Goal: Find specific page/section: Find specific page/section

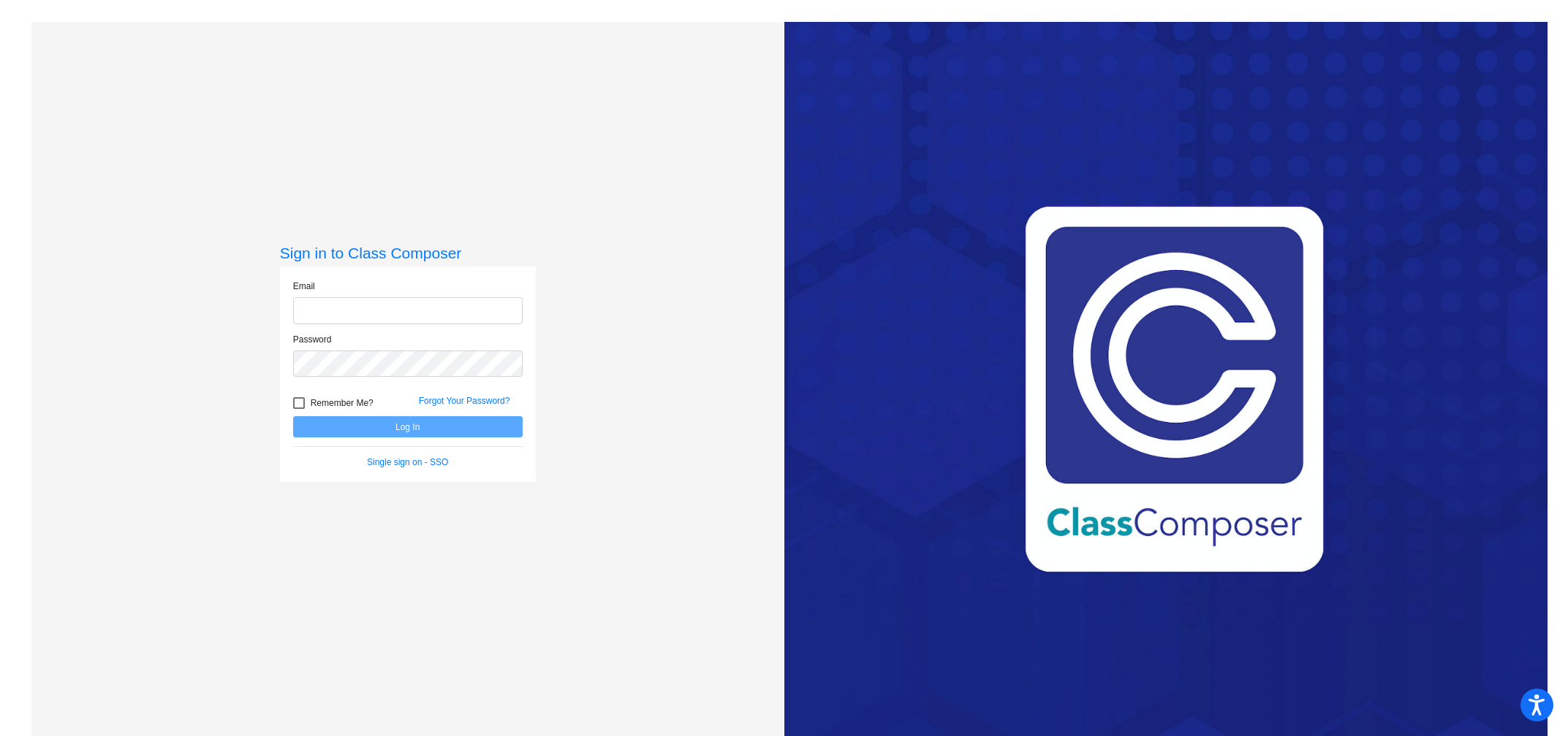
click at [329, 306] on input "email" at bounding box center [408, 310] width 229 height 27
type input "[EMAIL_ADDRESS][DOMAIN_NAME]"
click at [409, 426] on button "Log In" at bounding box center [408, 426] width 229 height 21
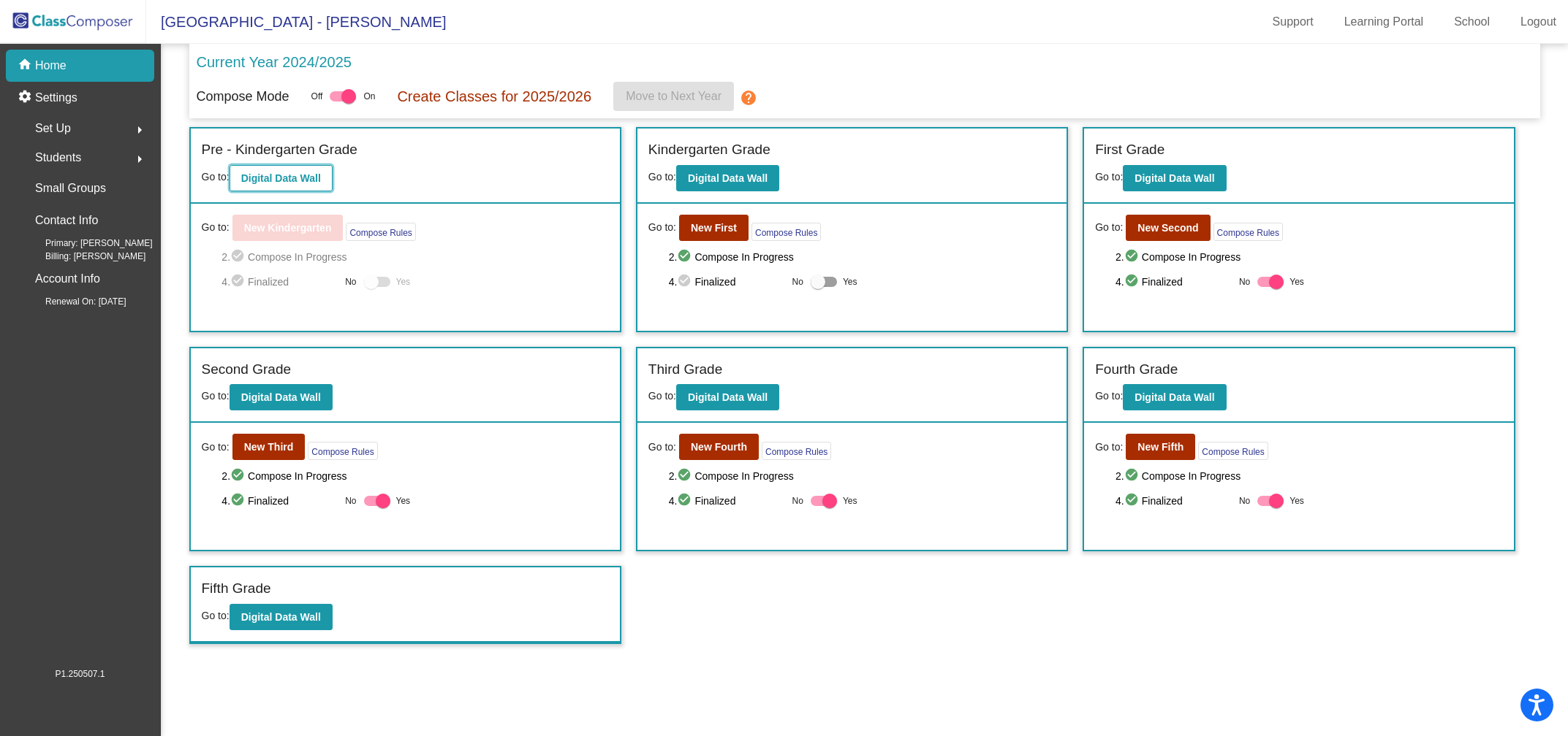
click at [293, 180] on b "Digital Data Wall" at bounding box center [281, 178] width 80 height 12
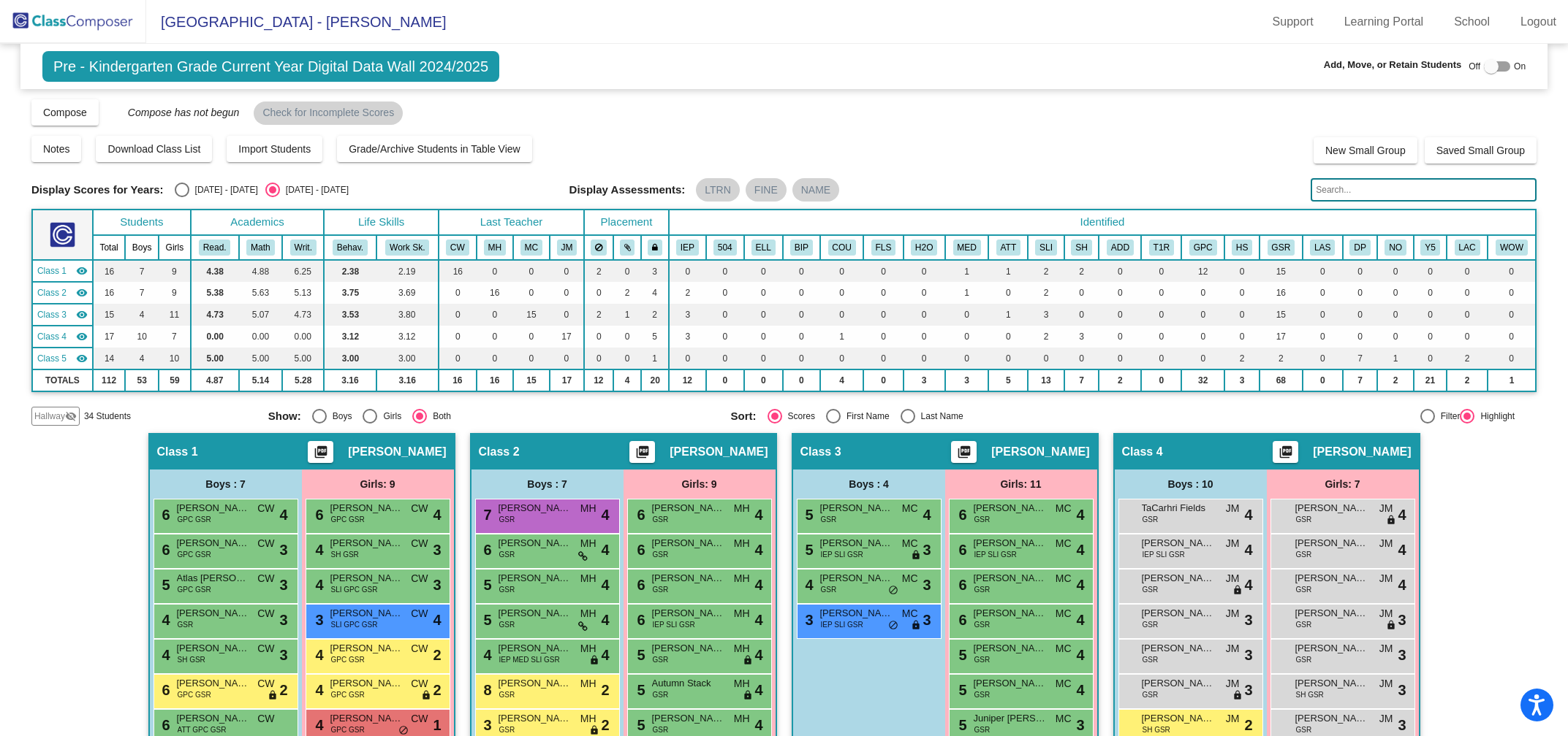
click at [86, 25] on img at bounding box center [73, 22] width 146 height 43
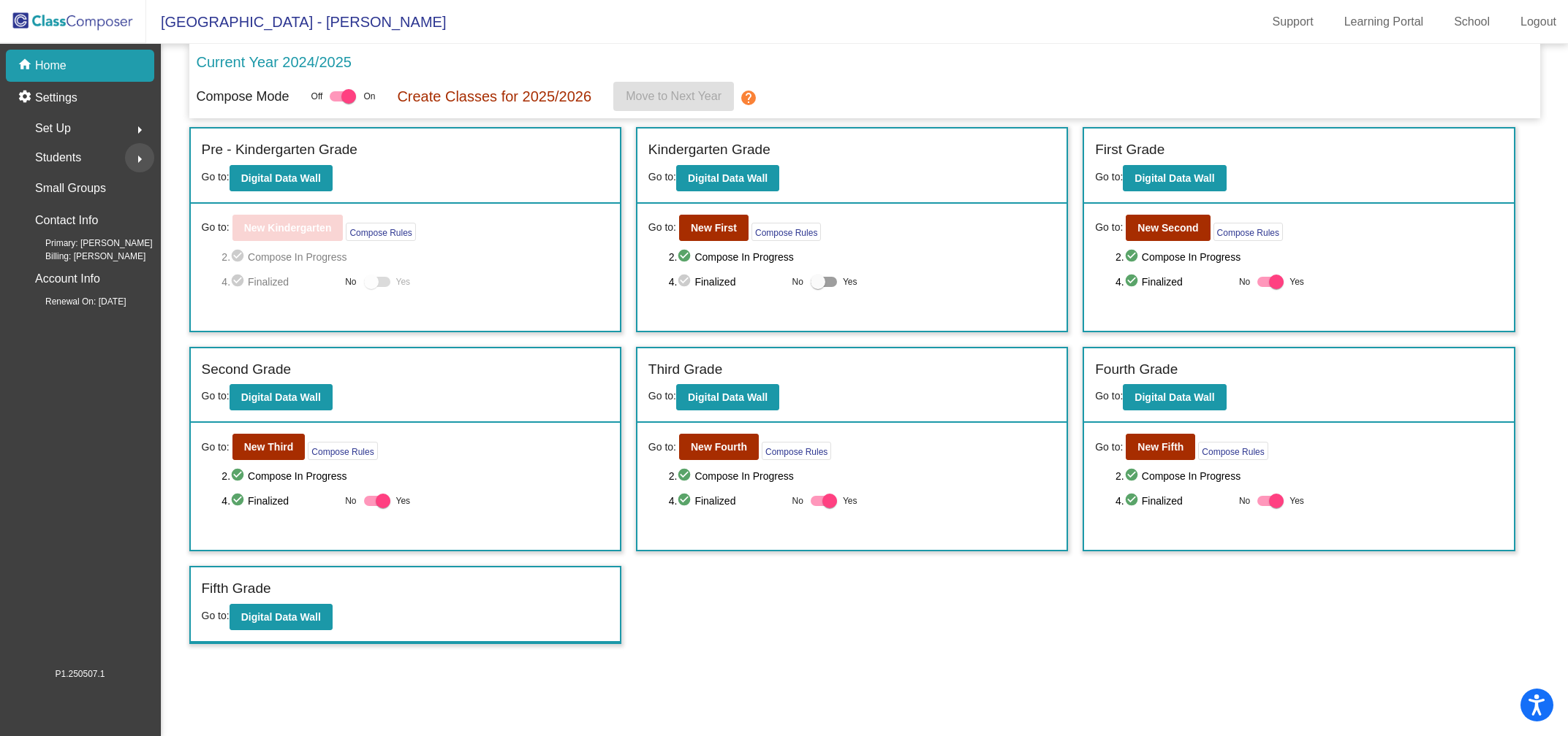
click at [134, 162] on mat-icon "arrow_right" at bounding box center [139, 159] width 17 height 17
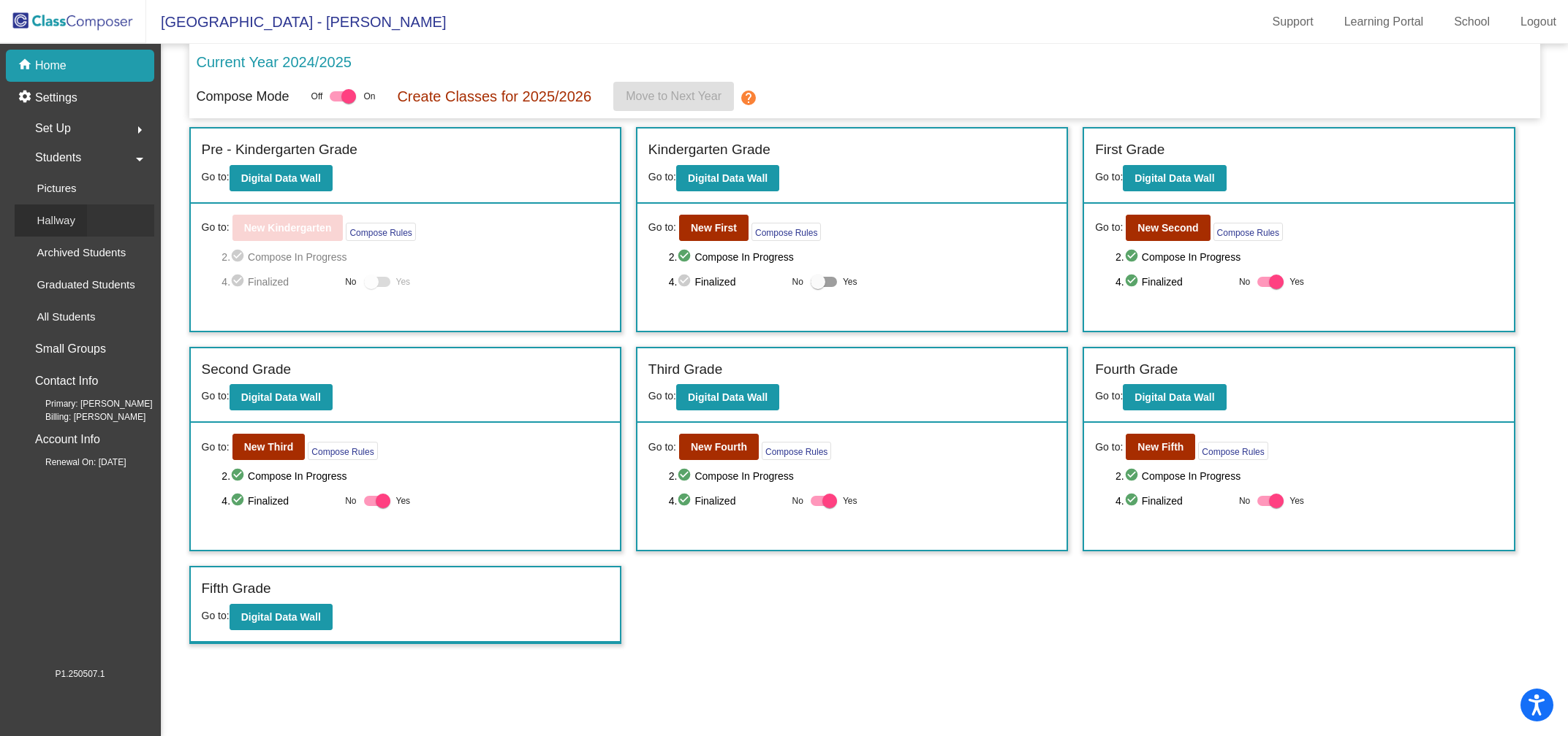
click at [69, 221] on p "Hallway" at bounding box center [55, 221] width 39 height 17
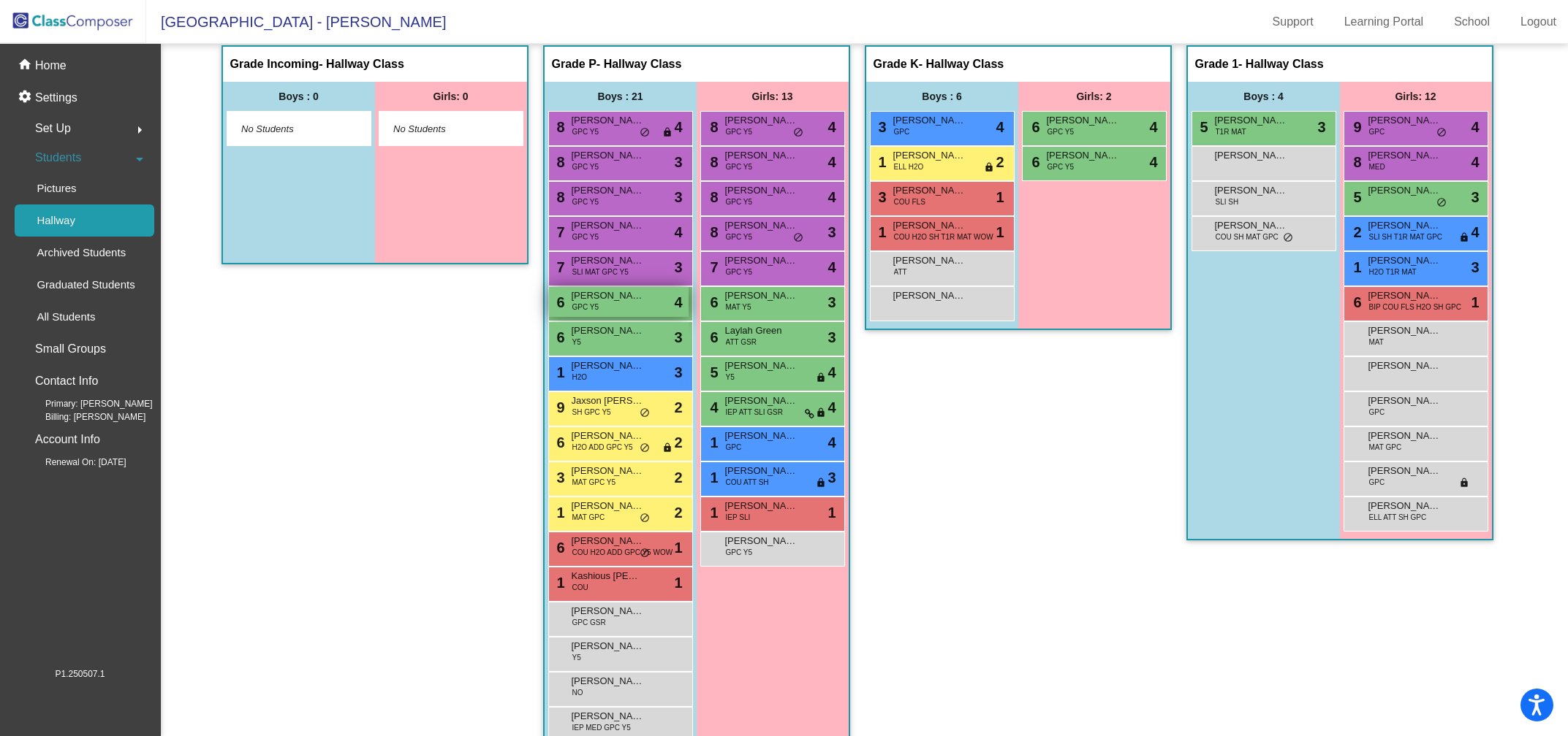
scroll to position [14, 0]
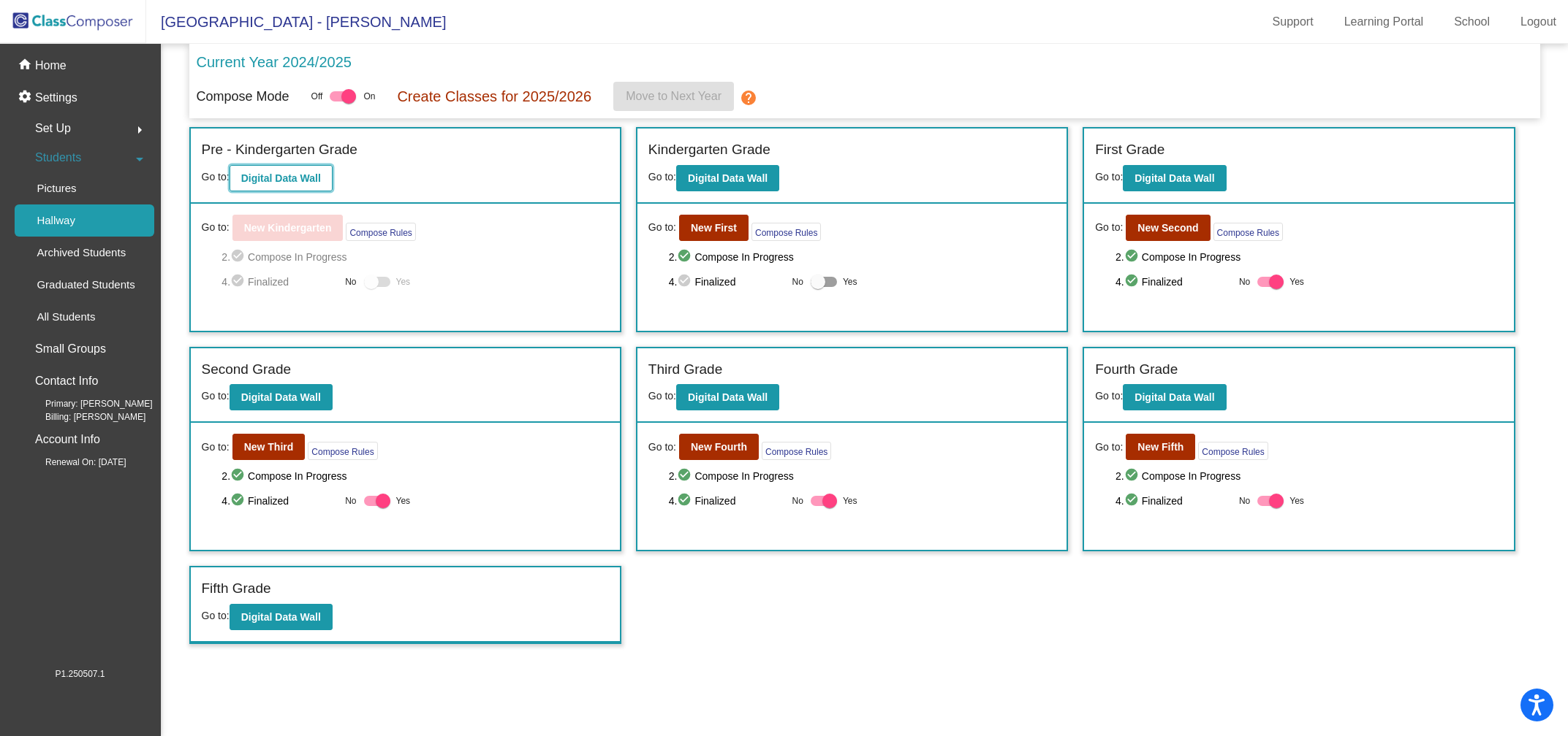
click at [302, 173] on b "Digital Data Wall" at bounding box center [281, 178] width 80 height 12
click at [760, 172] on b "Digital Data Wall" at bounding box center [728, 178] width 80 height 12
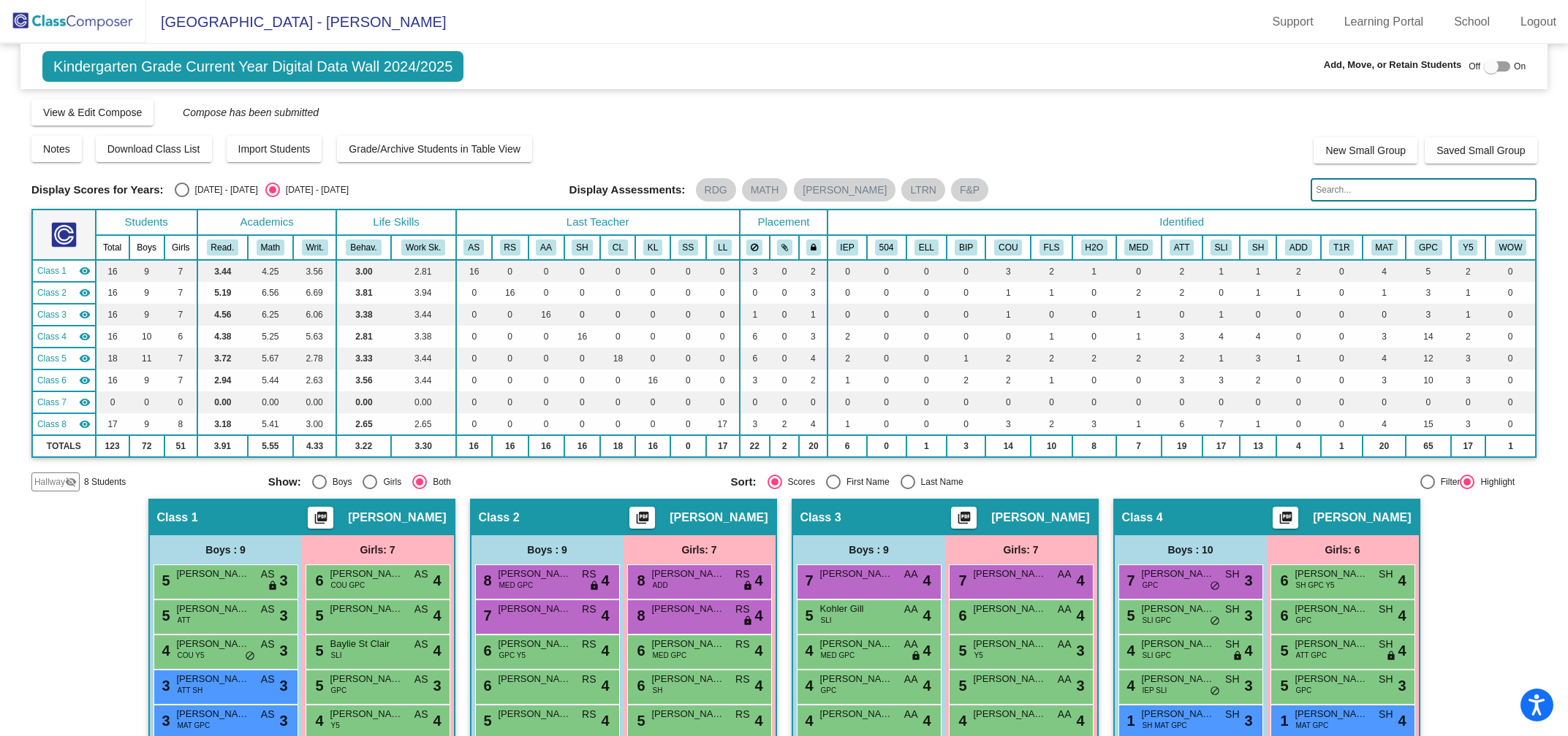
click at [83, 18] on img at bounding box center [73, 22] width 146 height 43
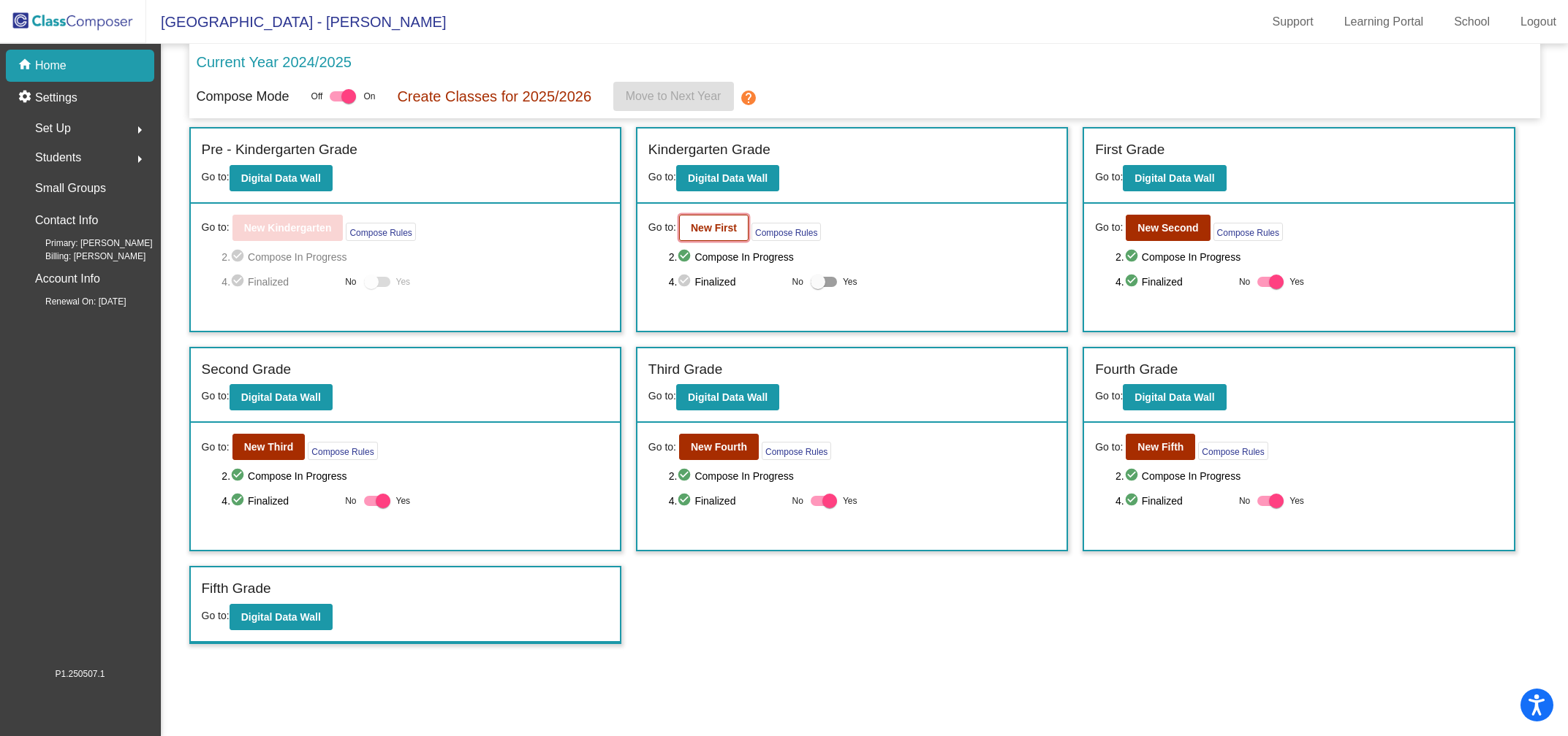
click at [720, 227] on b "New First" at bounding box center [713, 228] width 46 height 12
click at [736, 176] on b "Digital Data Wall" at bounding box center [728, 178] width 80 height 12
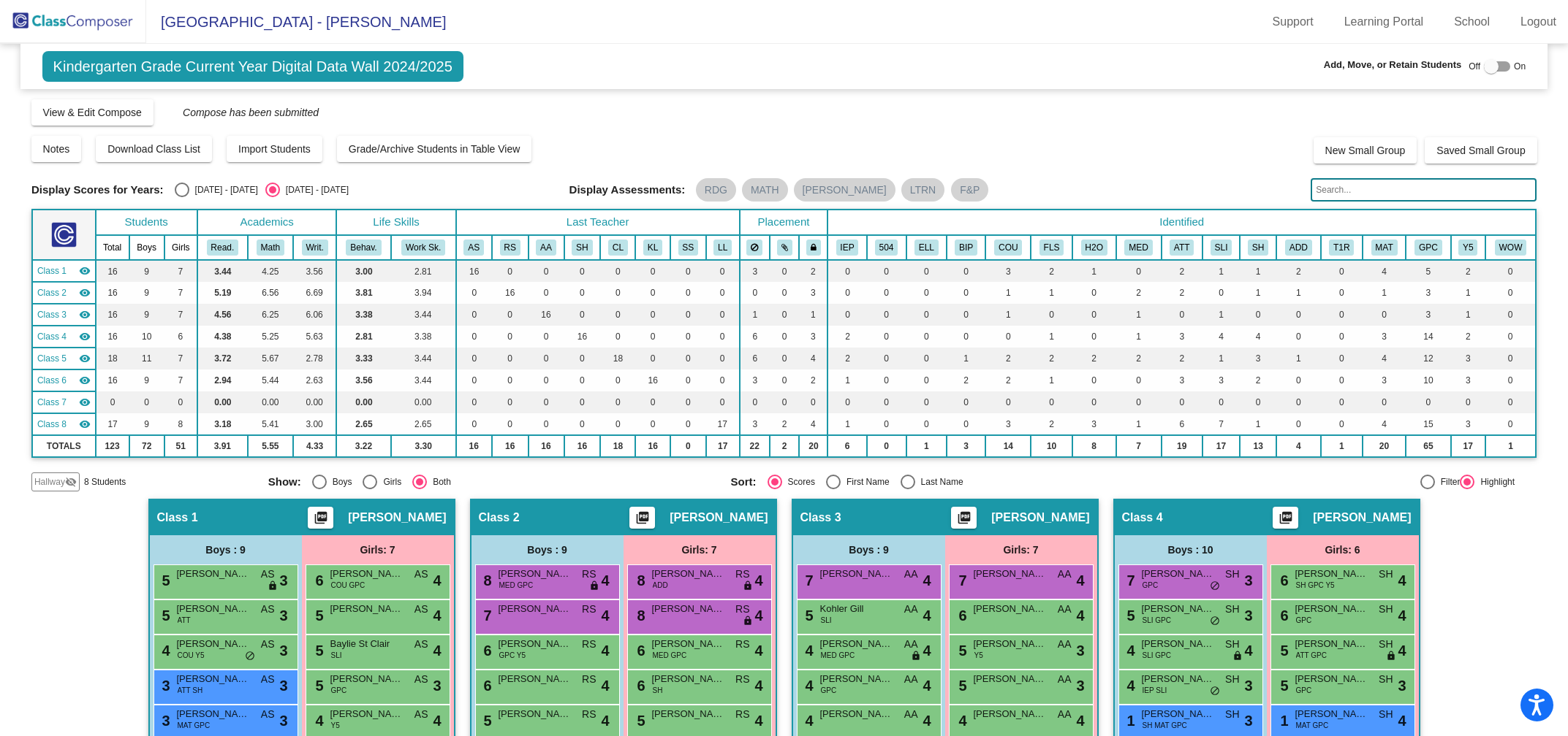
click at [55, 22] on img at bounding box center [73, 22] width 146 height 43
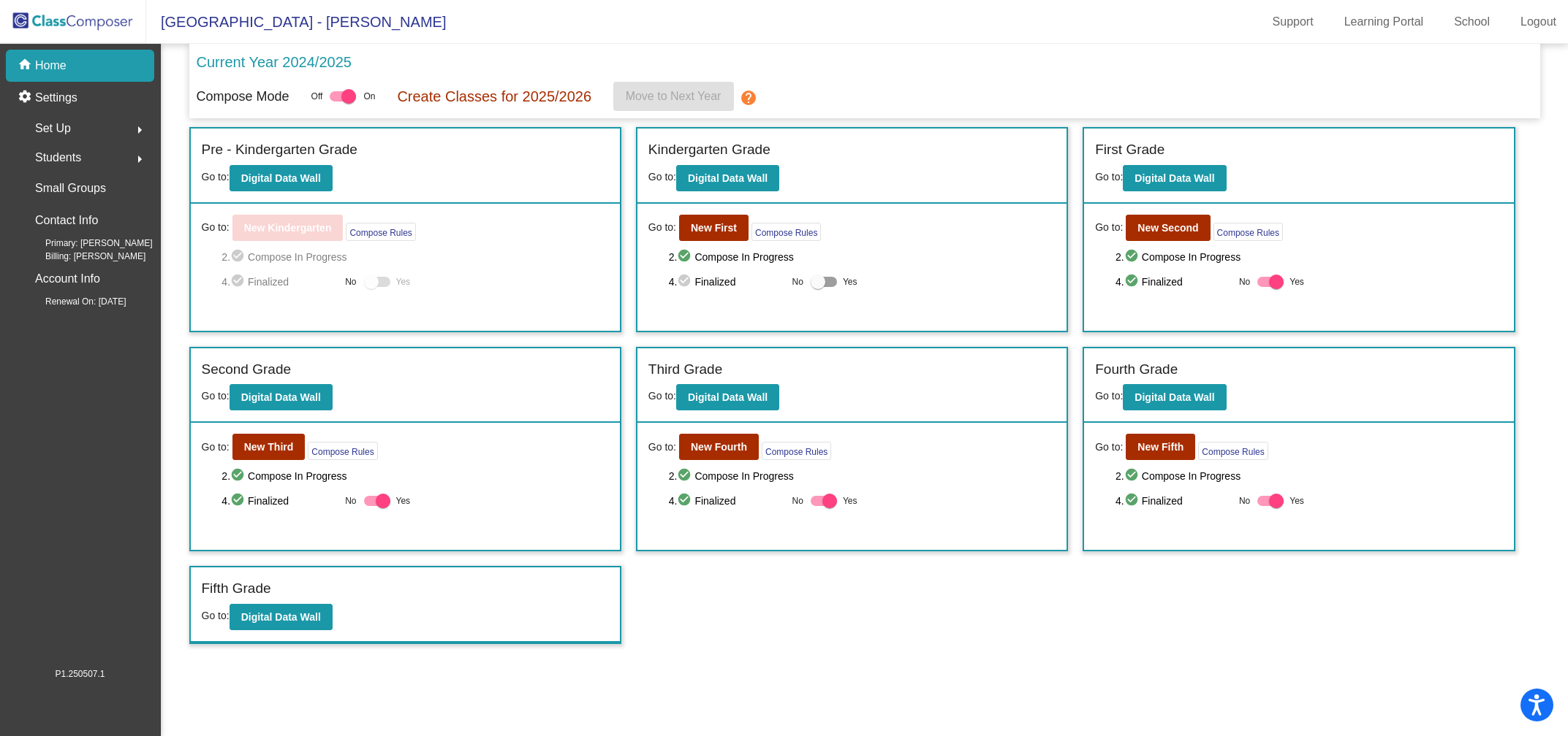
click at [61, 125] on span "Set Up" at bounding box center [53, 129] width 35 height 21
click at [64, 321] on span "Students" at bounding box center [58, 318] width 46 height 21
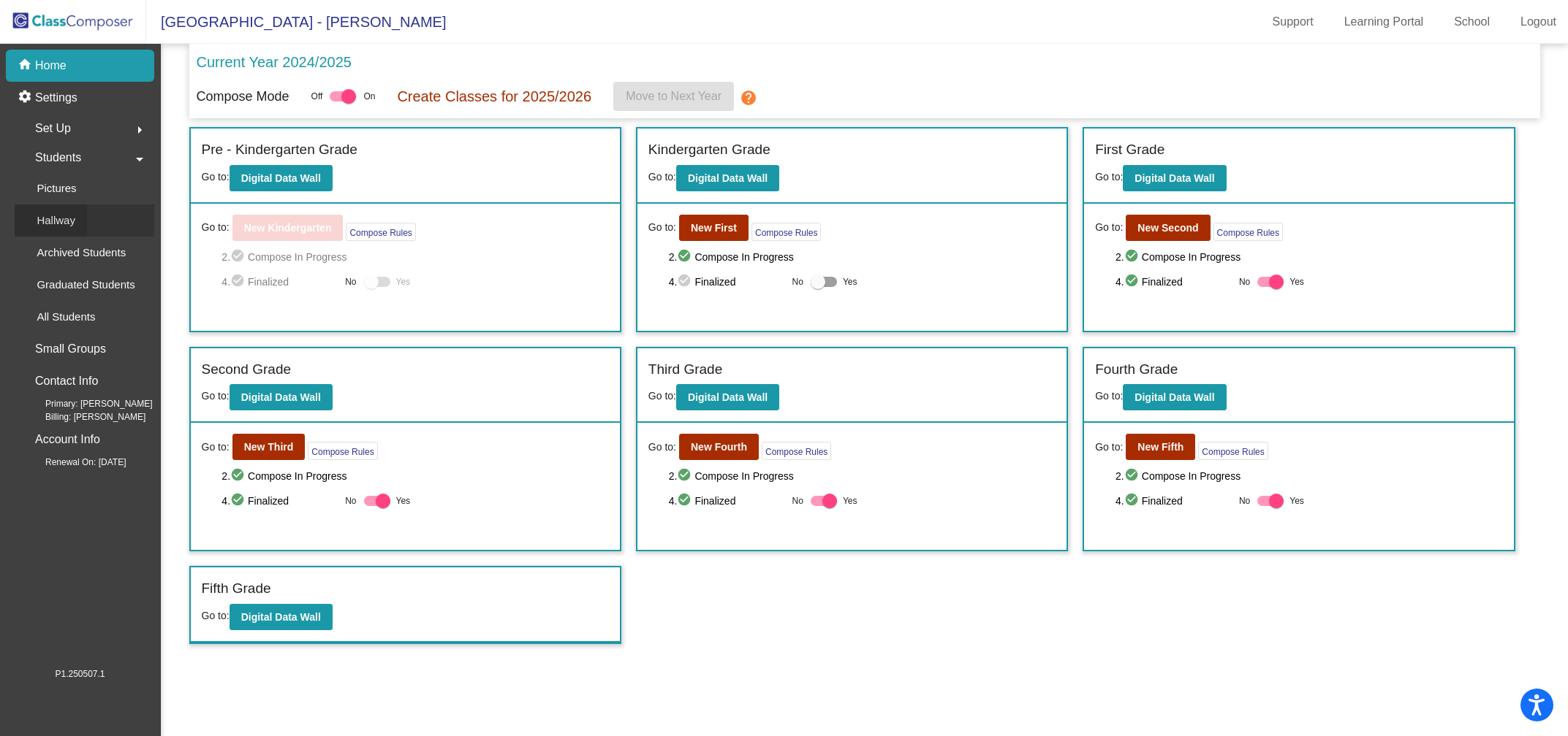
click at [63, 224] on p "Hallway" at bounding box center [55, 221] width 39 height 17
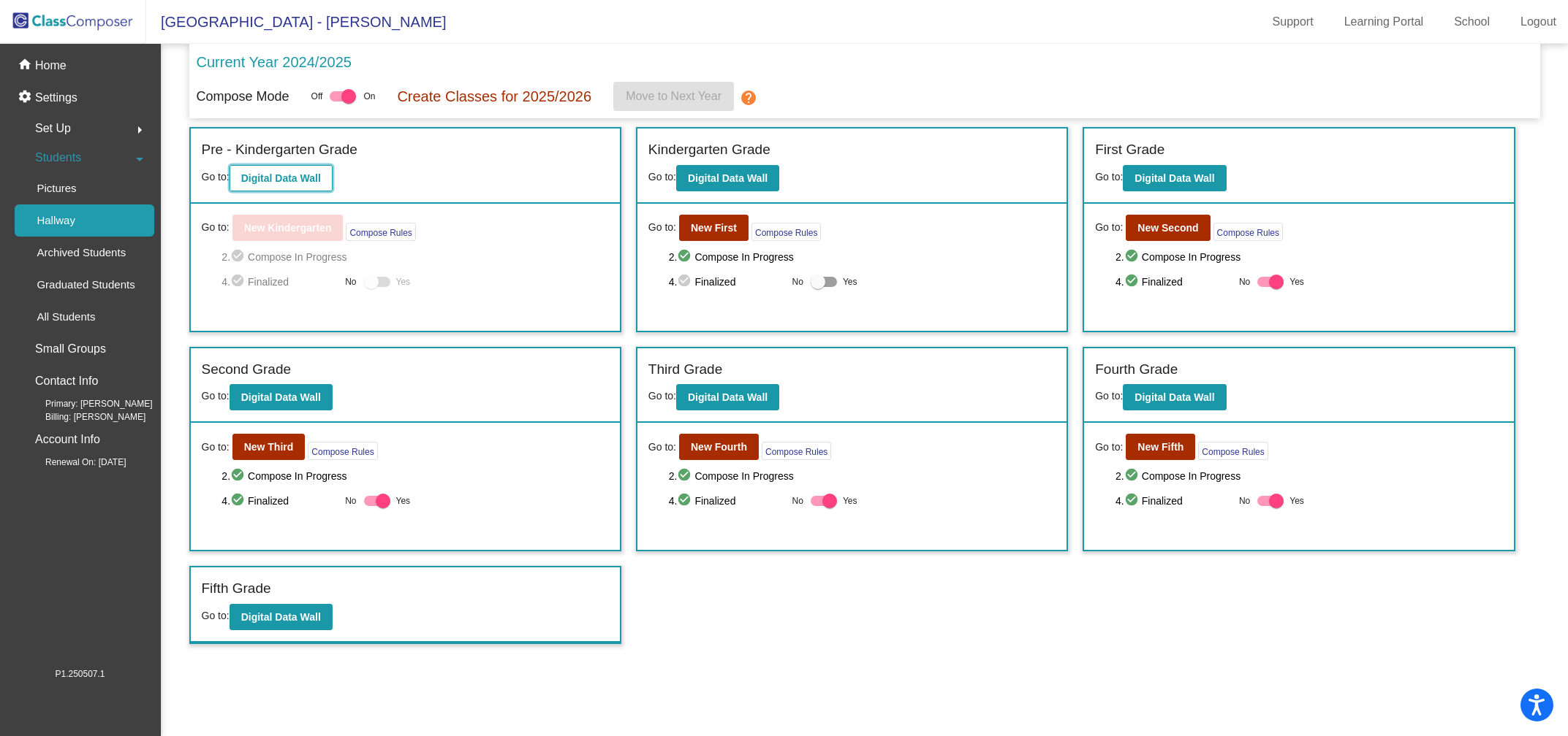
click at [306, 178] on b "Digital Data Wall" at bounding box center [281, 178] width 80 height 12
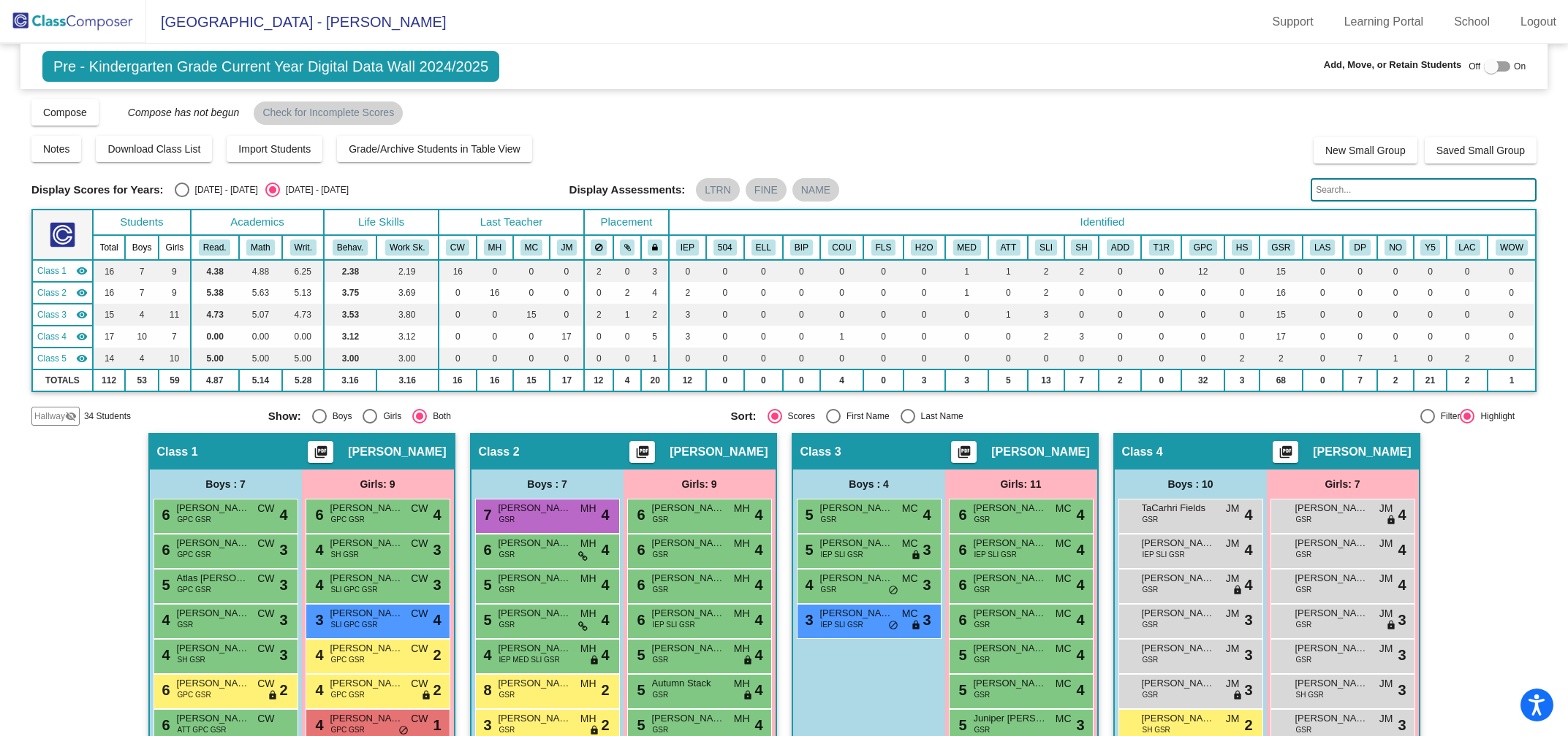
click at [65, 411] on mat-icon "visibility_off" at bounding box center [71, 417] width 12 height 12
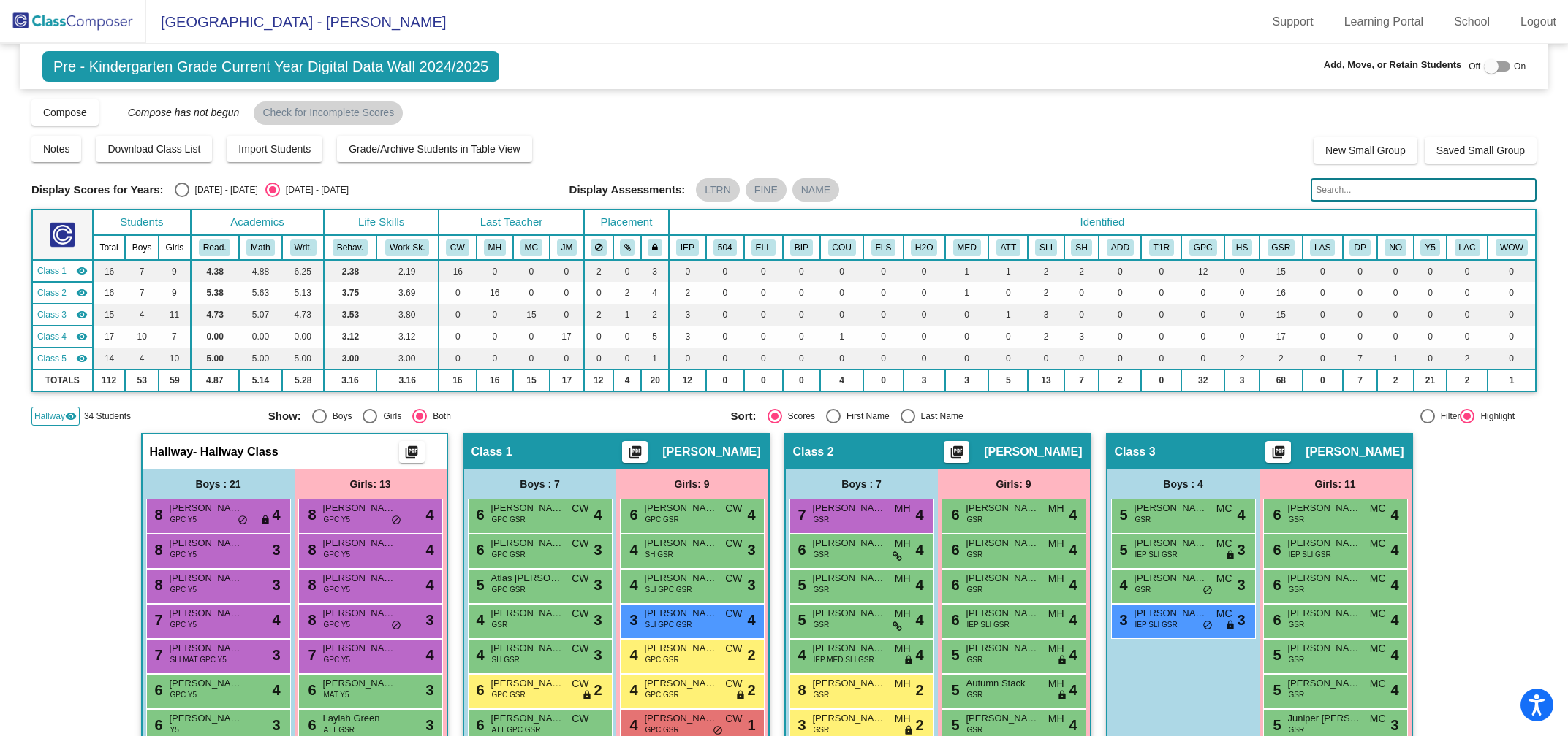
click at [138, 62] on span "Pre - Kindergarten Grade Current Year Digital Data Wall 2024/2025" at bounding box center [271, 66] width 457 height 30
click at [110, 18] on img at bounding box center [73, 22] width 146 height 43
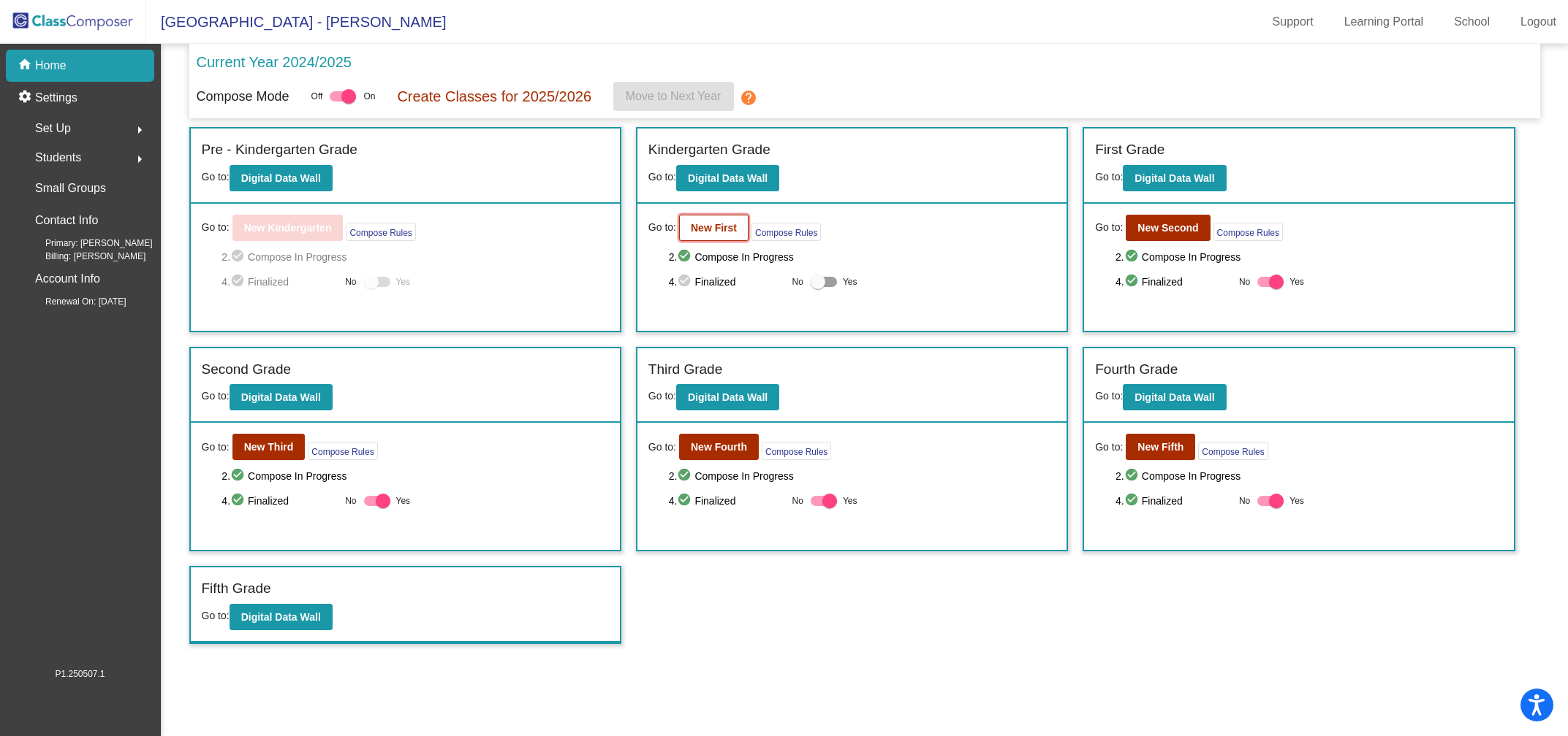
click at [728, 229] on b "New First" at bounding box center [713, 228] width 46 height 12
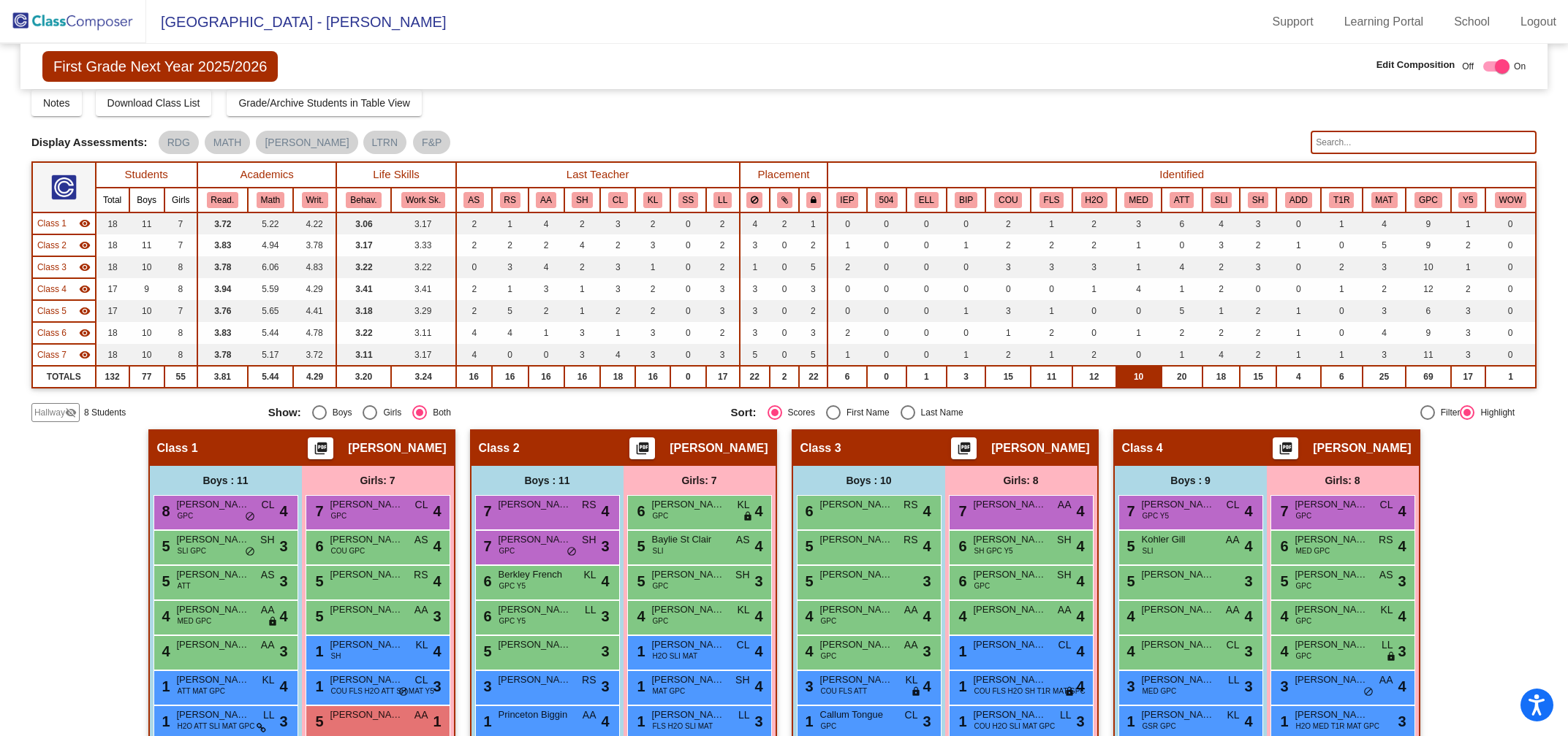
scroll to position [33, 0]
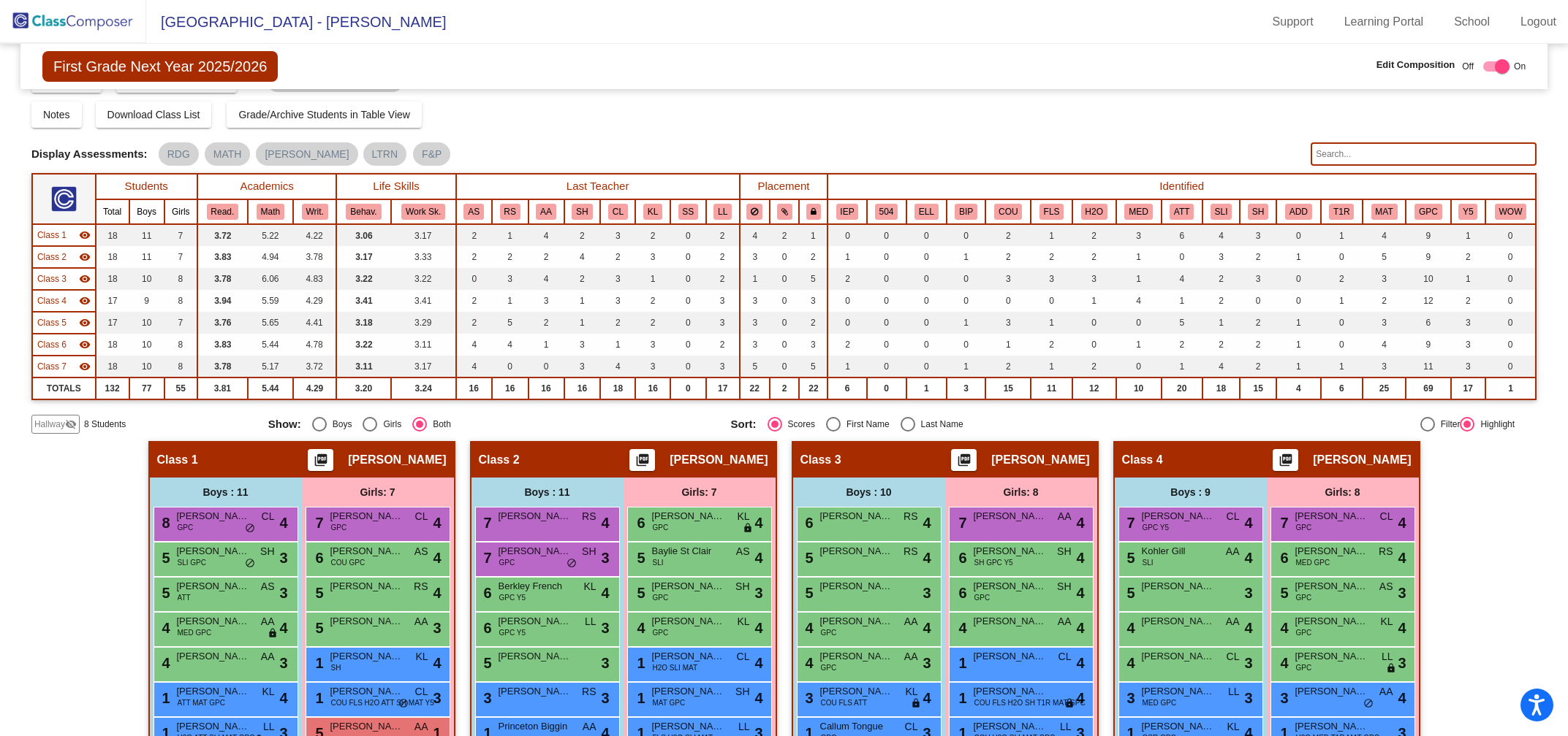
click at [1338, 160] on input "text" at bounding box center [1423, 154] width 226 height 23
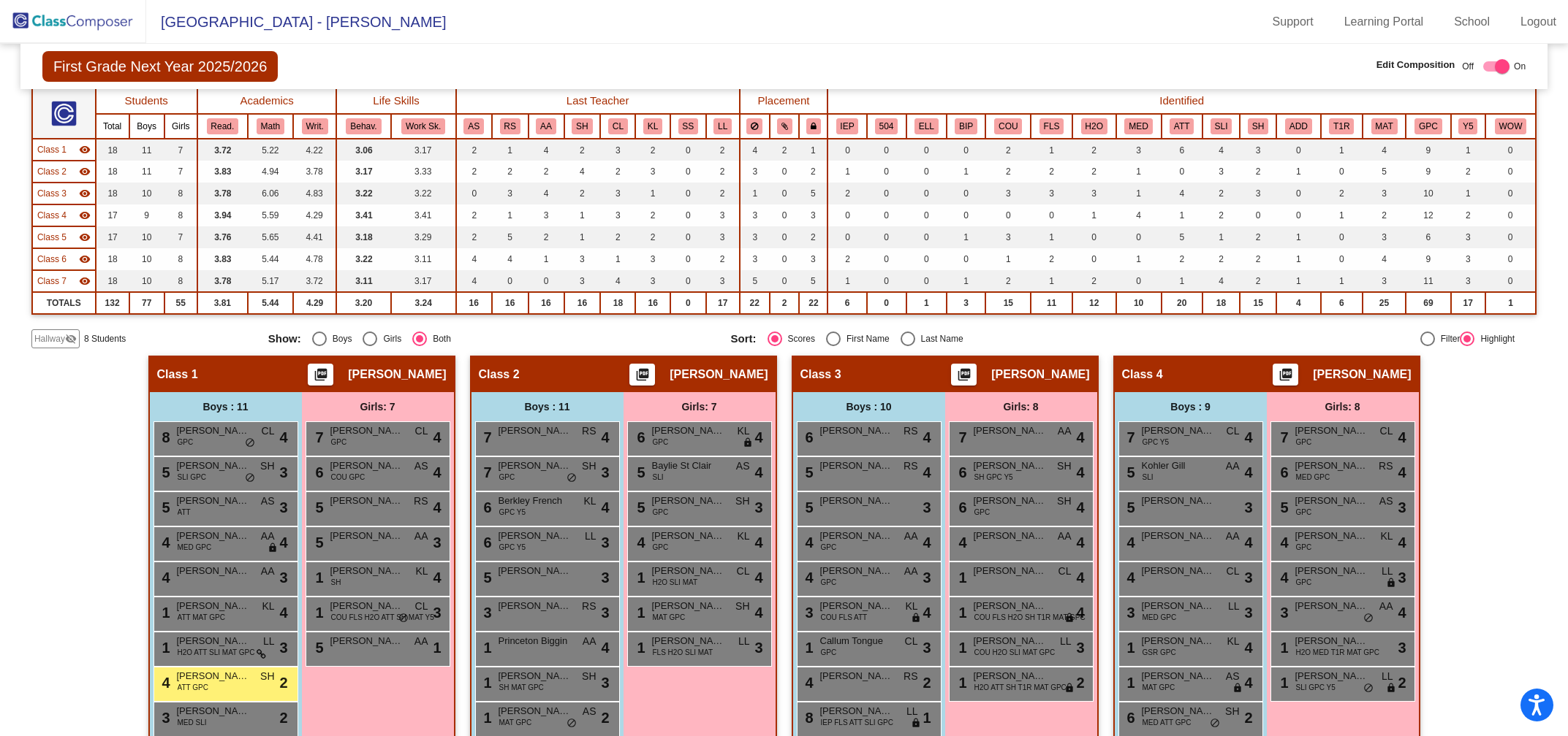
scroll to position [0, 0]
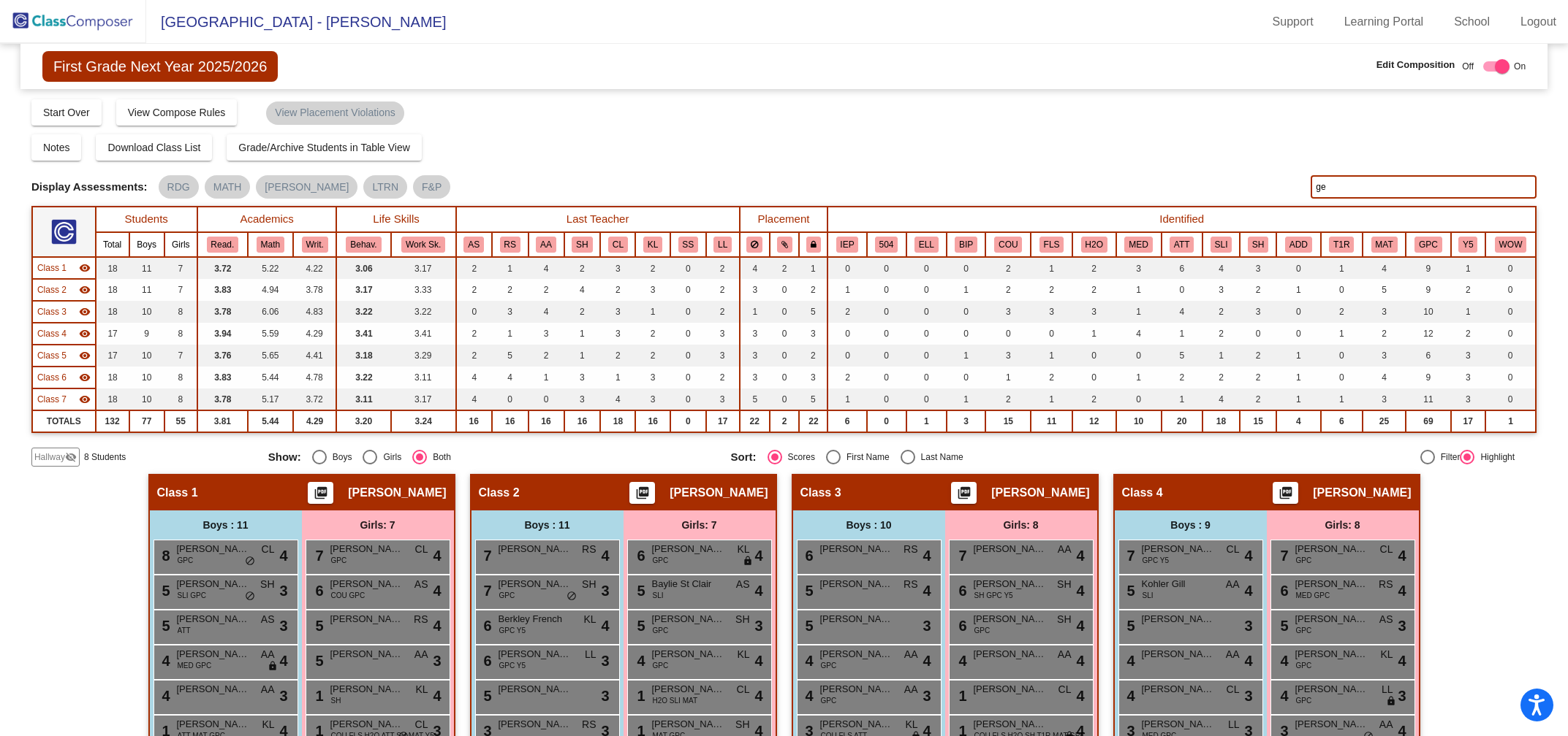
type input "g"
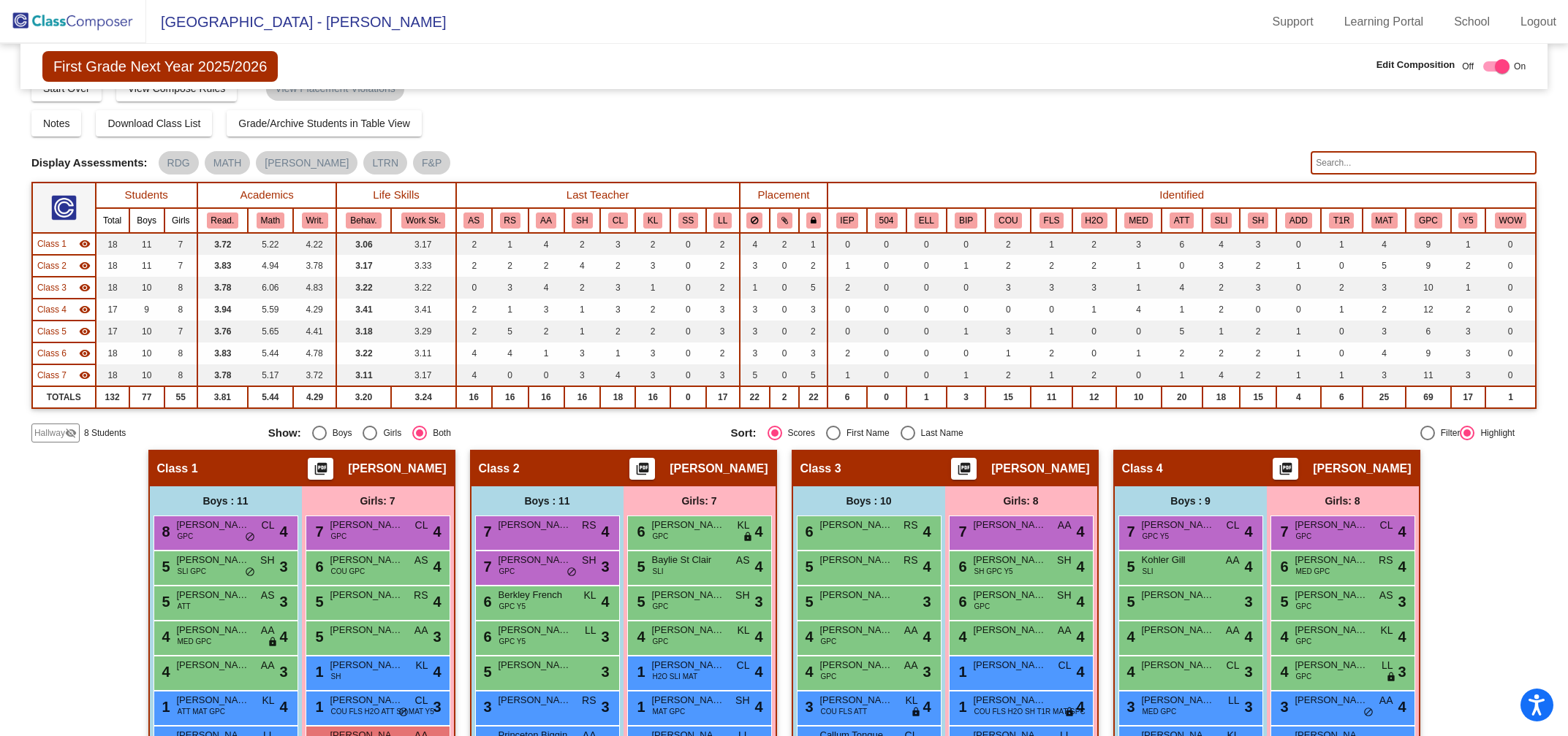
scroll to position [25, 0]
click at [1323, 162] on input "text" at bounding box center [1423, 162] width 226 height 23
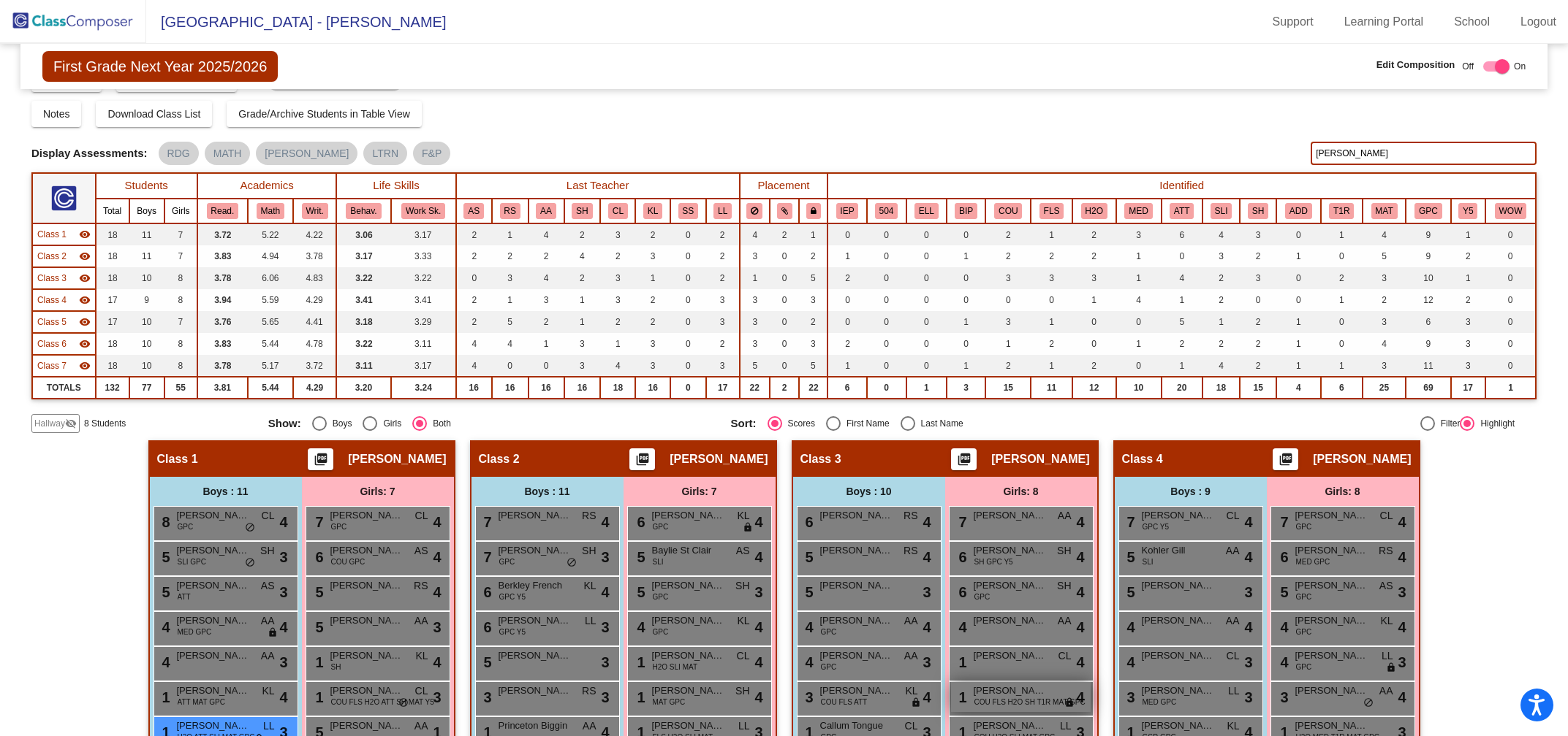
scroll to position [0, 0]
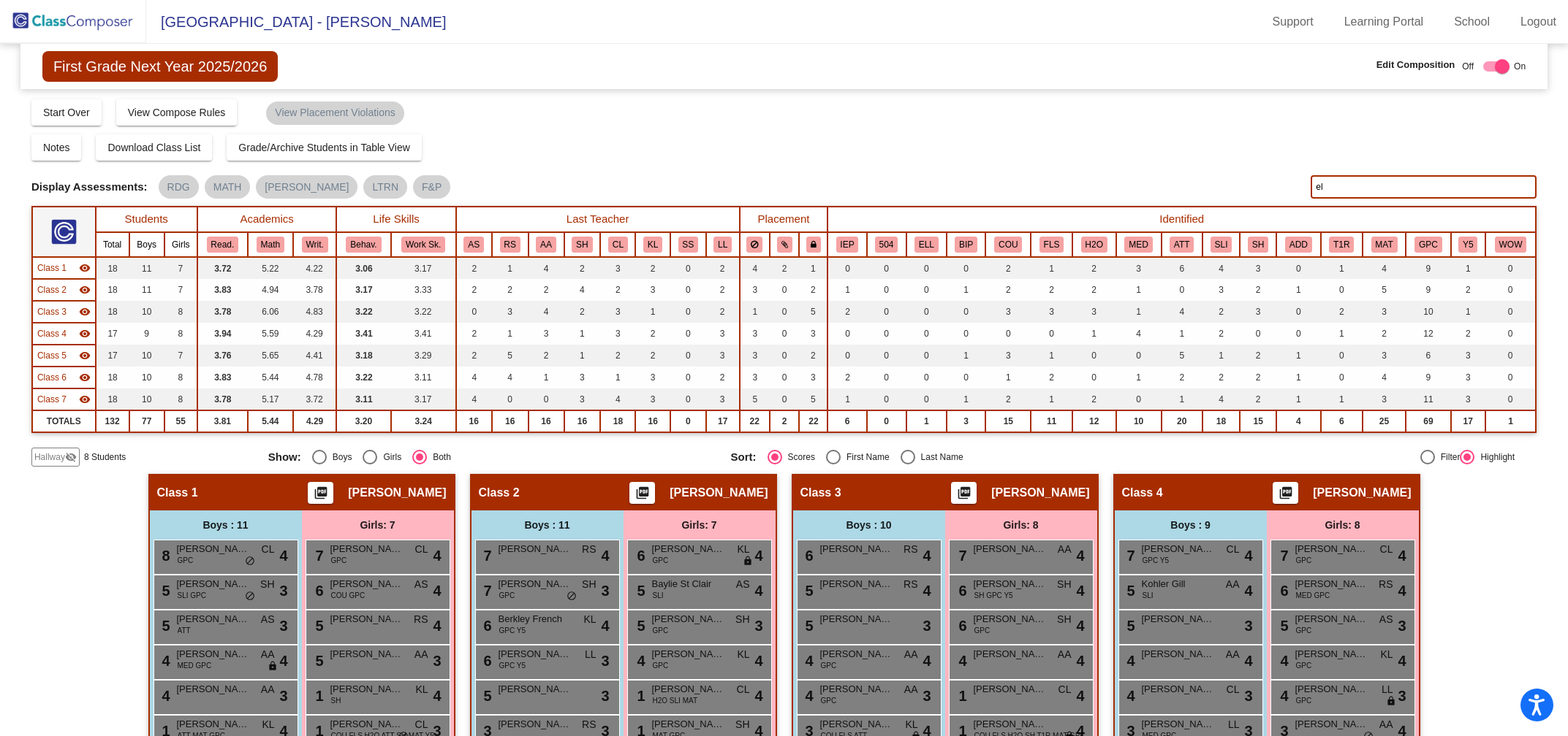
type input "e"
type input "c"
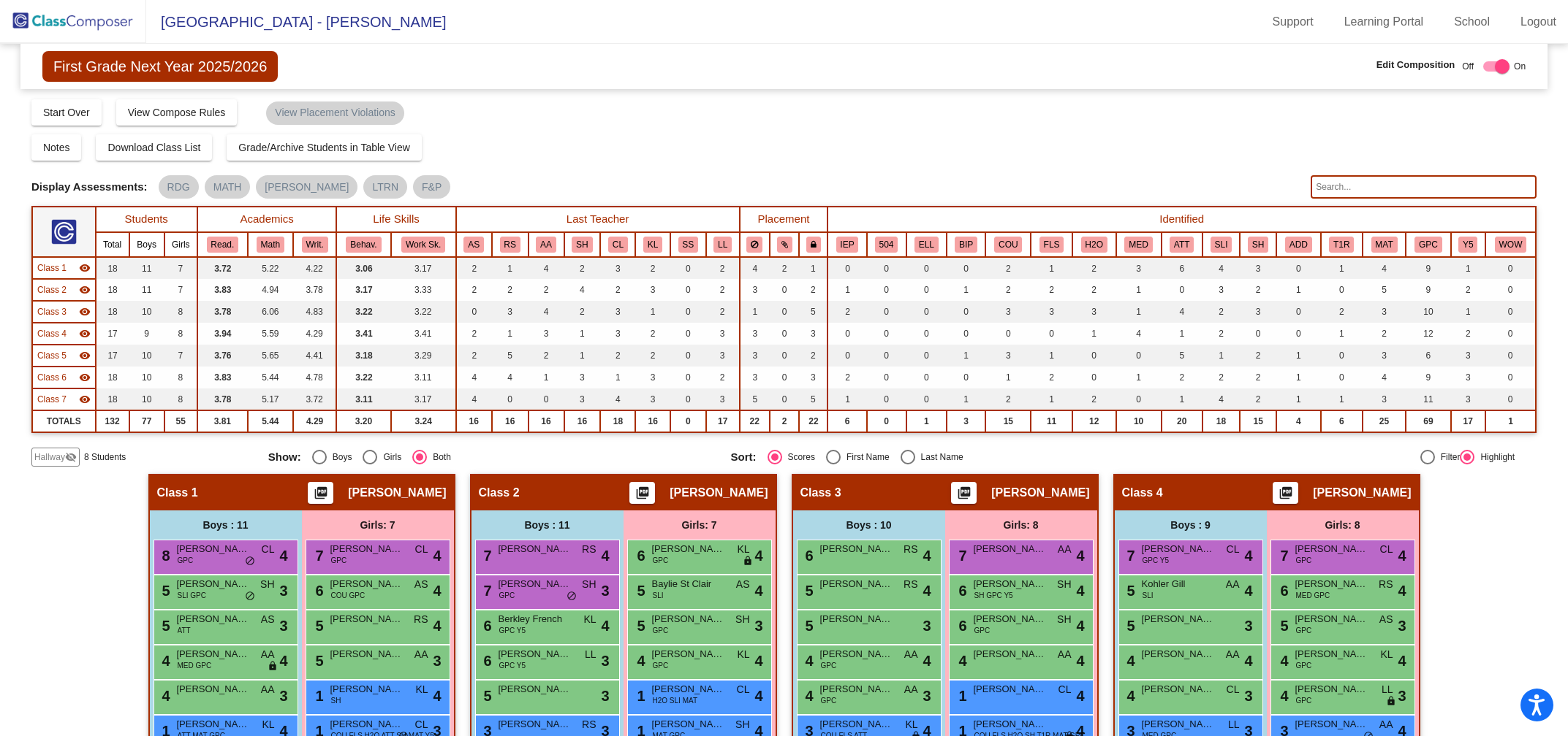
click at [1325, 185] on input "text" at bounding box center [1423, 187] width 226 height 23
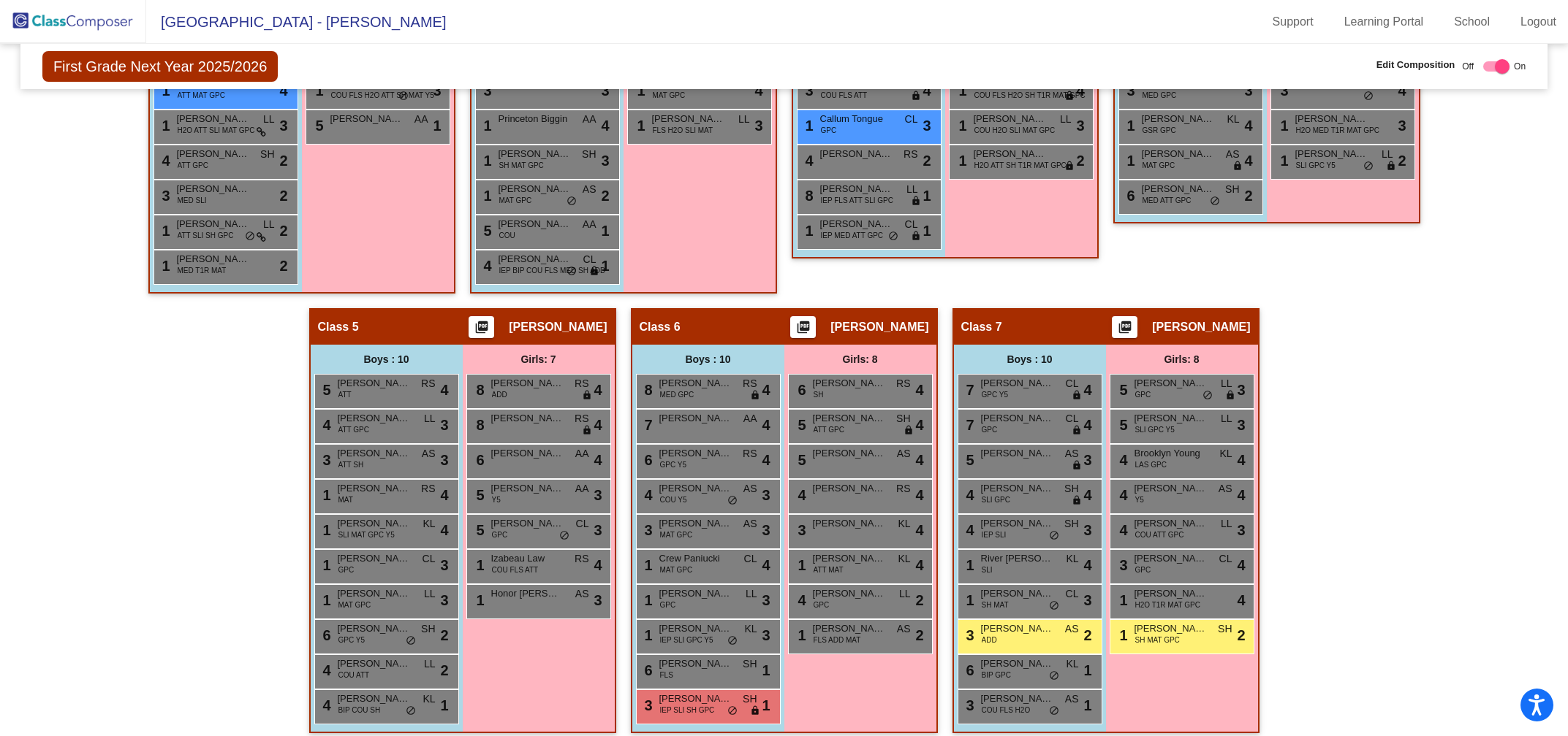
scroll to position [649, 0]
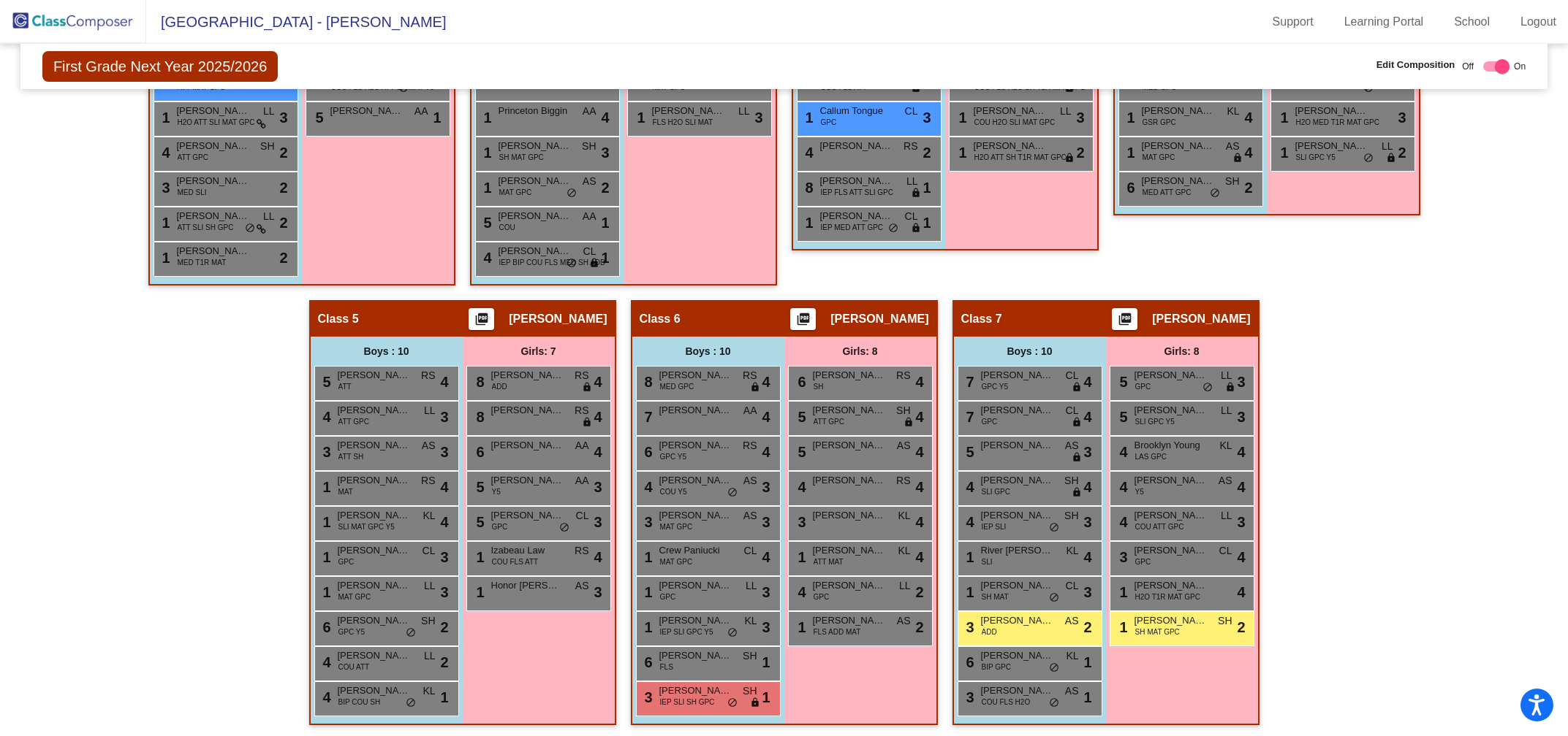
click at [1366, 387] on div "Hallway - Hallway Class picture_as_pdf Add Student First Name Last Name Student…" at bounding box center [783, 282] width 1505 height 914
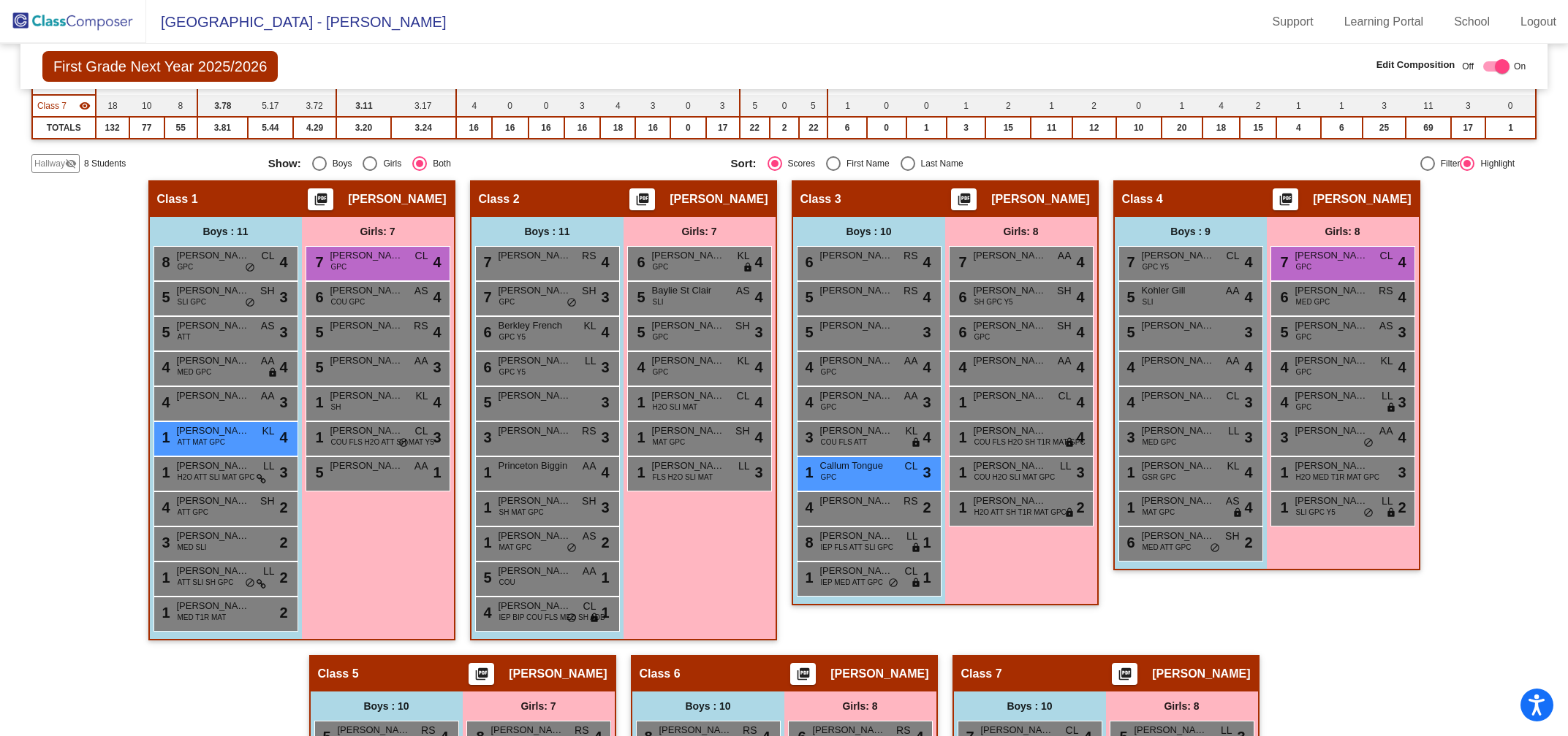
scroll to position [0, 0]
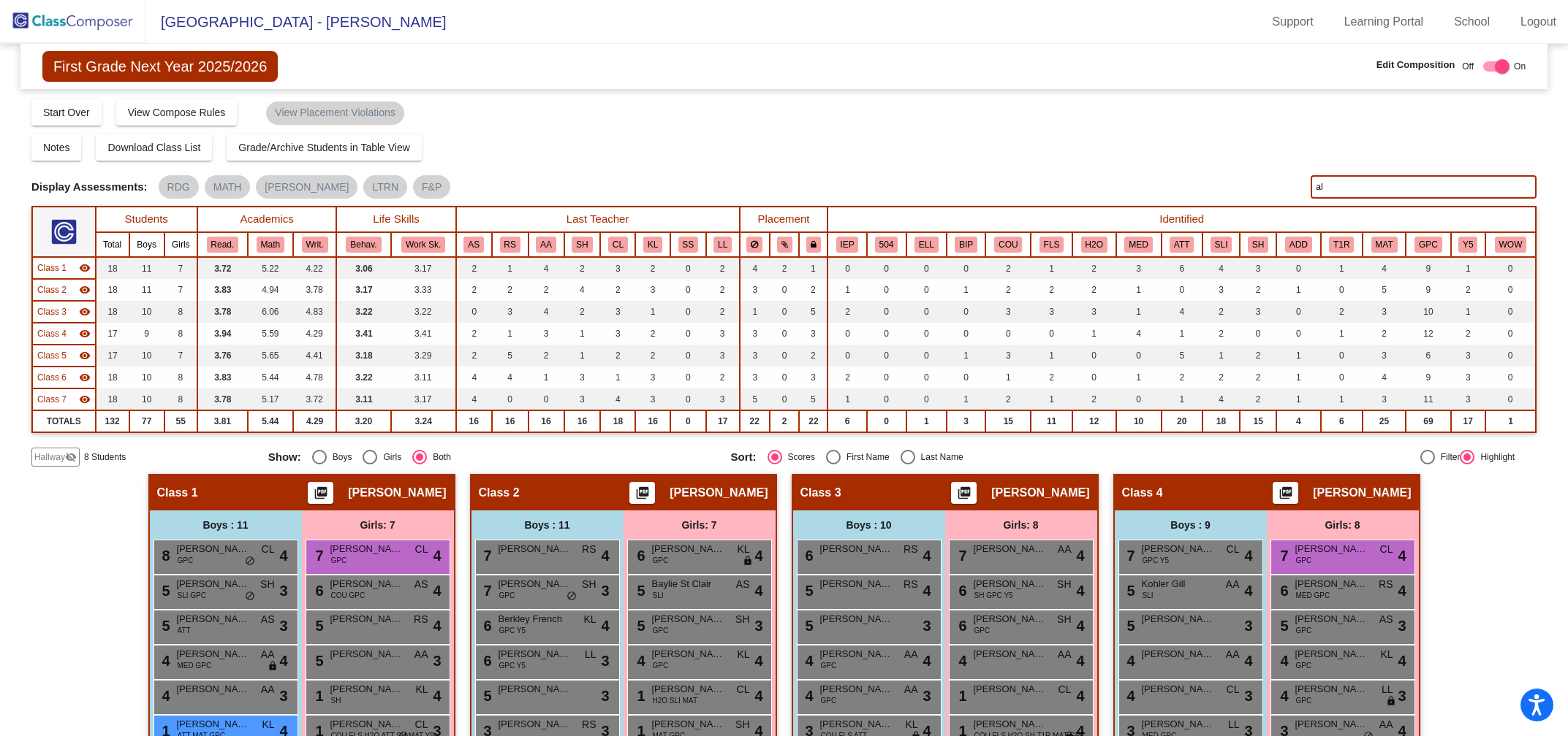
click at [1332, 189] on input "al" at bounding box center [1423, 187] width 226 height 23
type input "a"
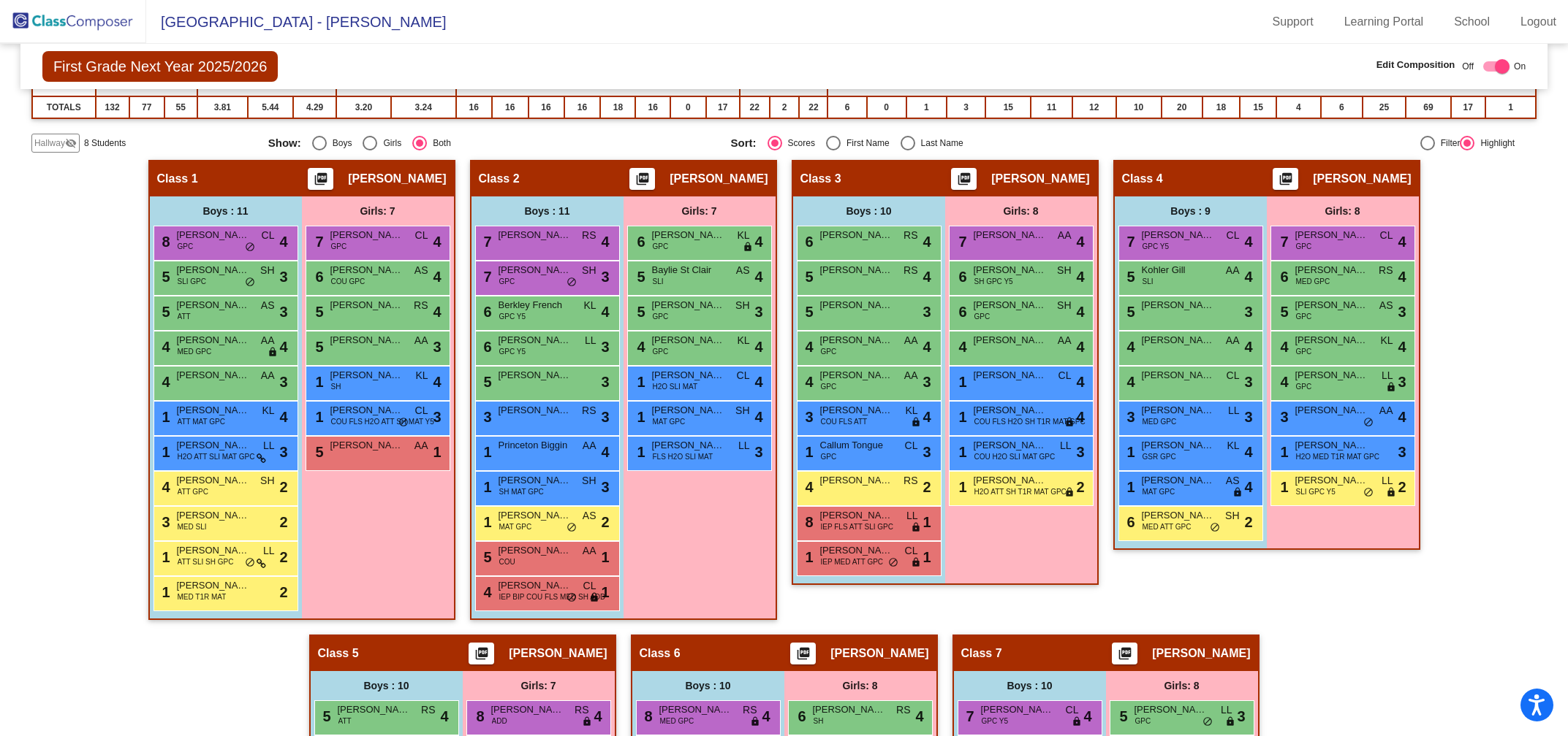
scroll to position [325, 0]
